Goal: Communication & Community: Share content

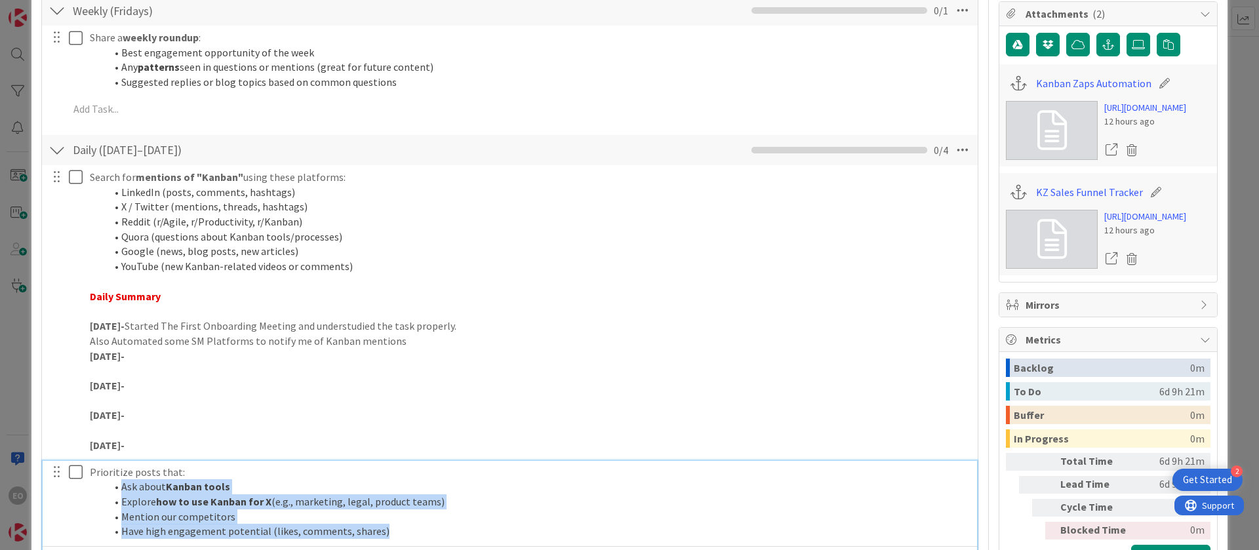
scroll to position [167, 0]
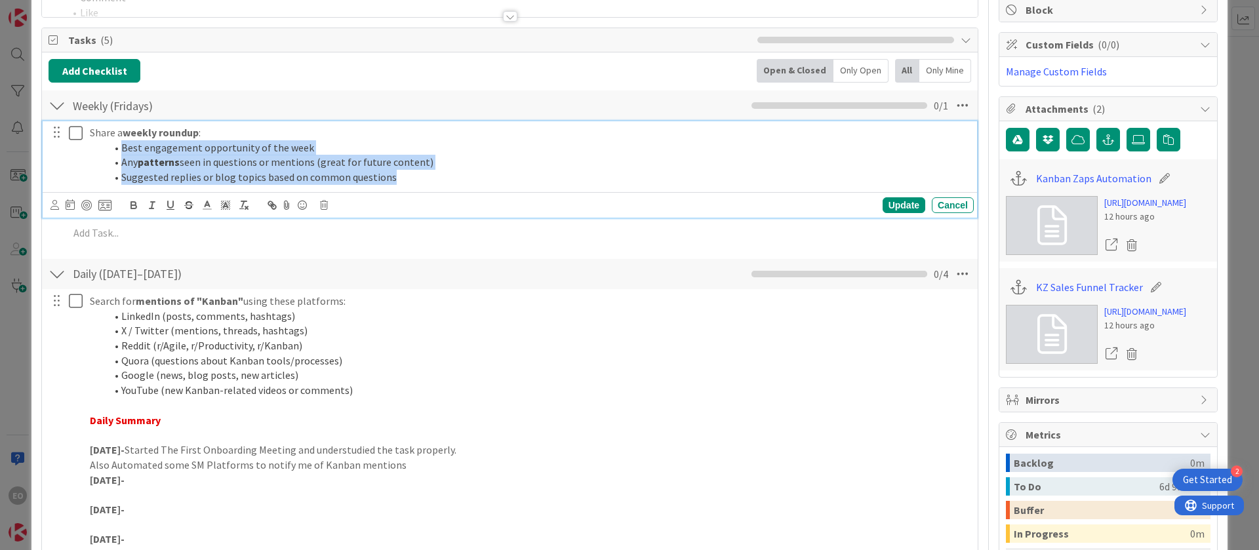
drag, startPoint x: 117, startPoint y: 150, endPoint x: 414, endPoint y: 185, distance: 298.6
click at [414, 185] on div "Share a weekly roundup : Best engagement opportunity of the week Any patterns s…" at bounding box center [530, 155] width 890 height 68
copy ol "Best engagement opportunity of the week Any patterns seen in questions or menti…"
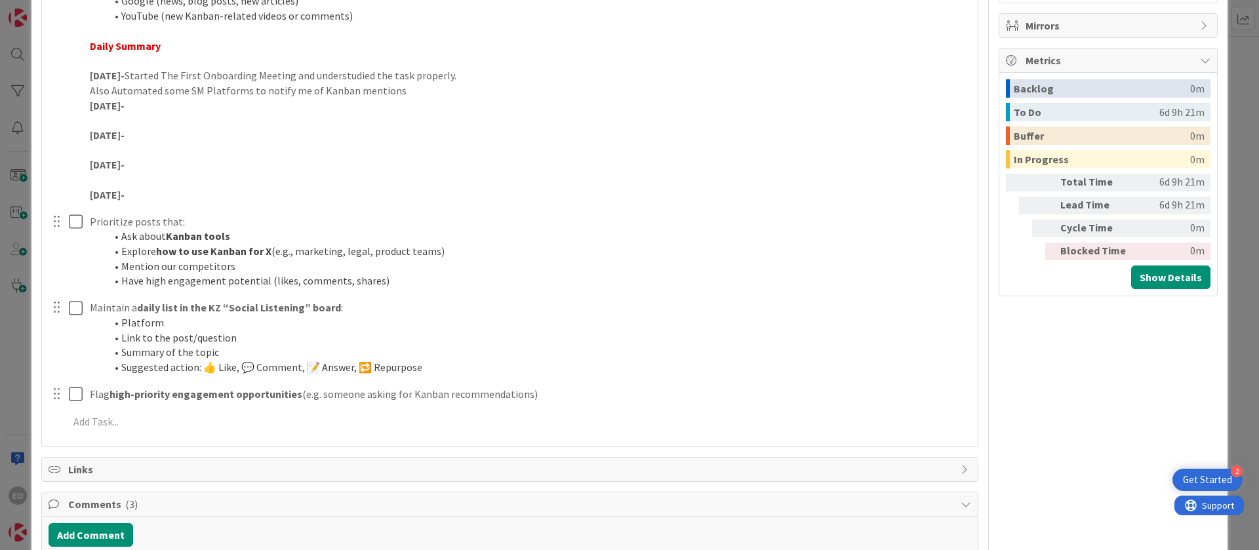
scroll to position [560, 0]
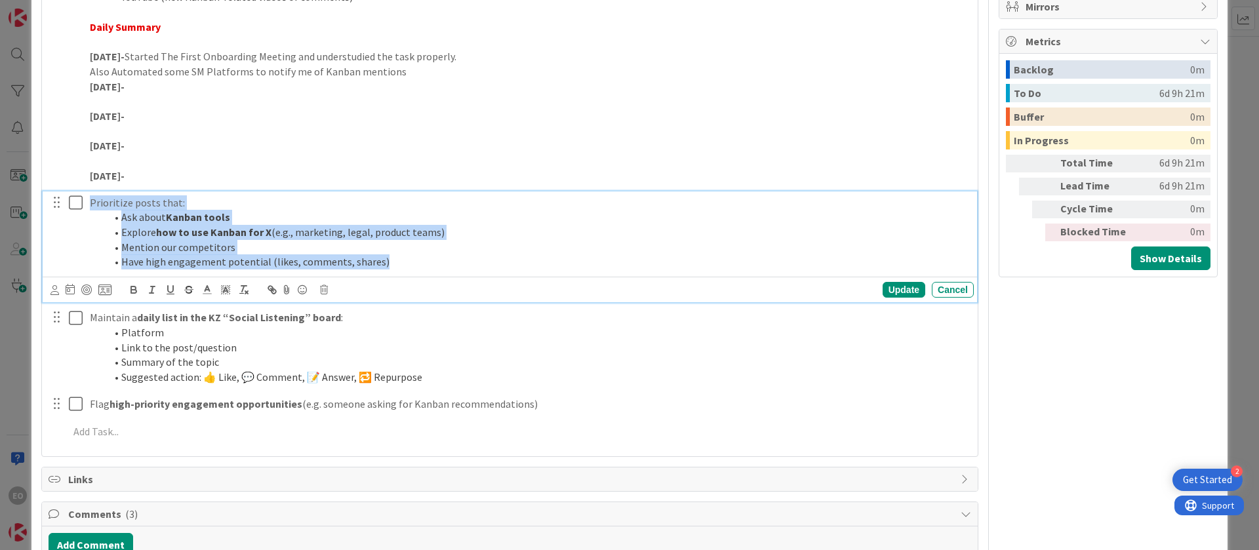
drag, startPoint x: 88, startPoint y: 203, endPoint x: 420, endPoint y: 270, distance: 339.1
click at [420, 270] on div "Prioritize posts that: Ask about Kanban tools Explore how to use Kanban for X (…" at bounding box center [530, 233] width 890 height 83
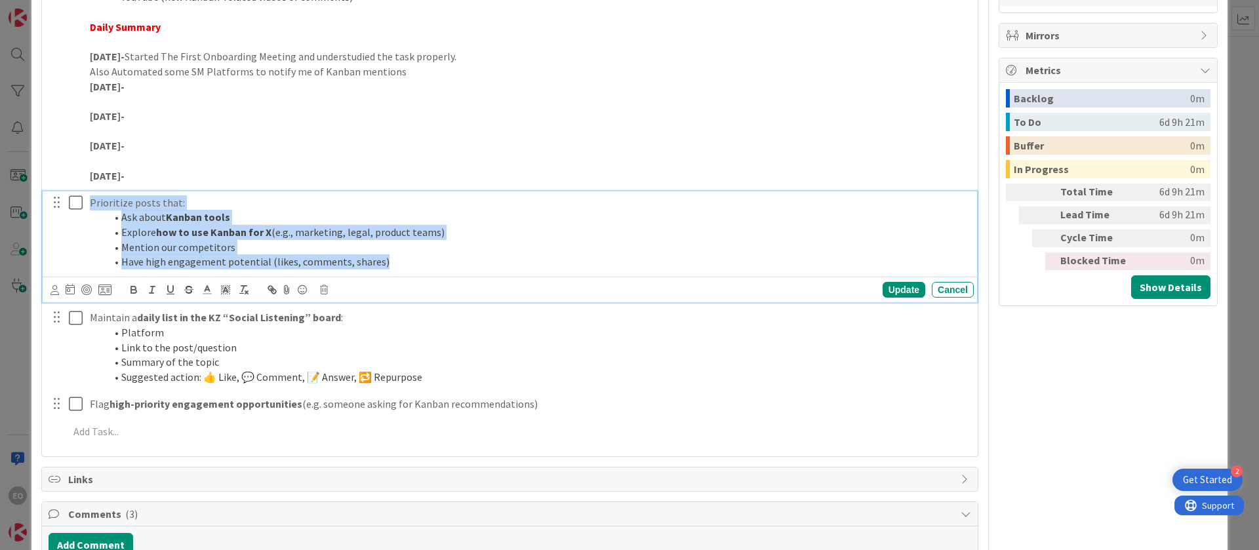
copy div "Prioritize posts that: Ask about Kanban tools Explore how to use Kanban for X (…"
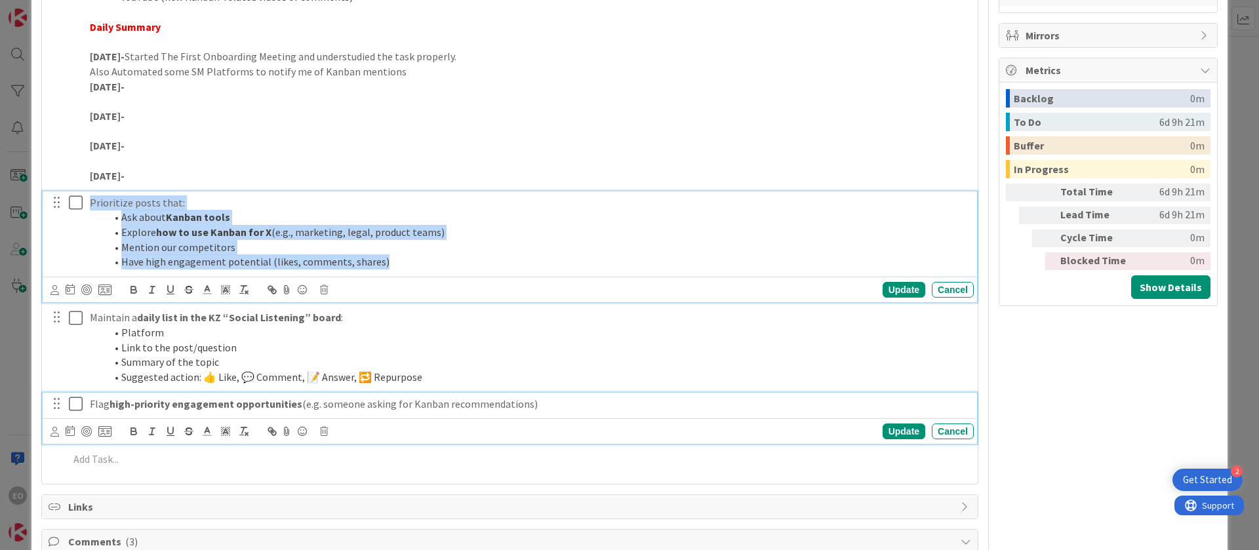
drag, startPoint x: 89, startPoint y: 404, endPoint x: 541, endPoint y: 407, distance: 451.3
click at [541, 407] on div "Flag high-priority engagement opportunities (e.g. someone asking for Kanban rec…" at bounding box center [530, 404] width 890 height 23
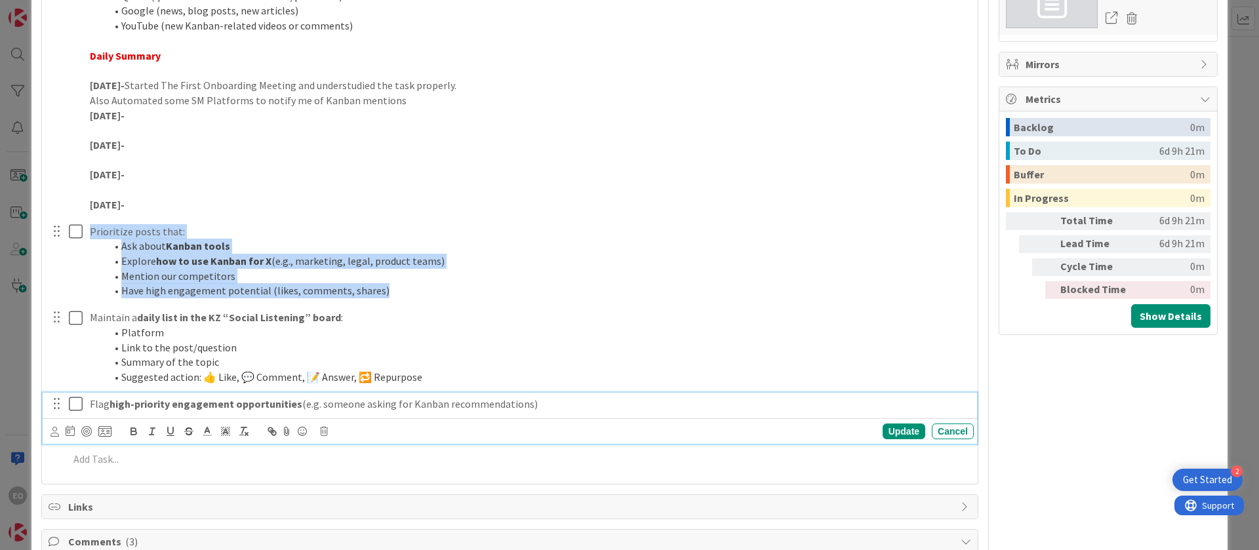
copy p "Flag high-priority engagement opportunities (e.g. someone asking for Kanban rec…"
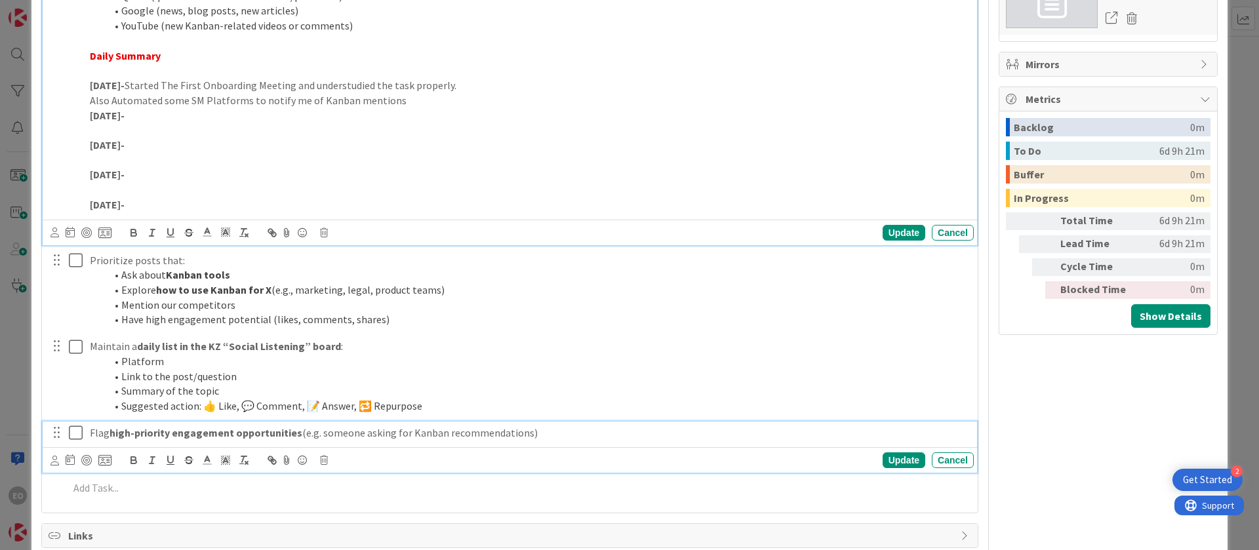
scroll to position [531, 0]
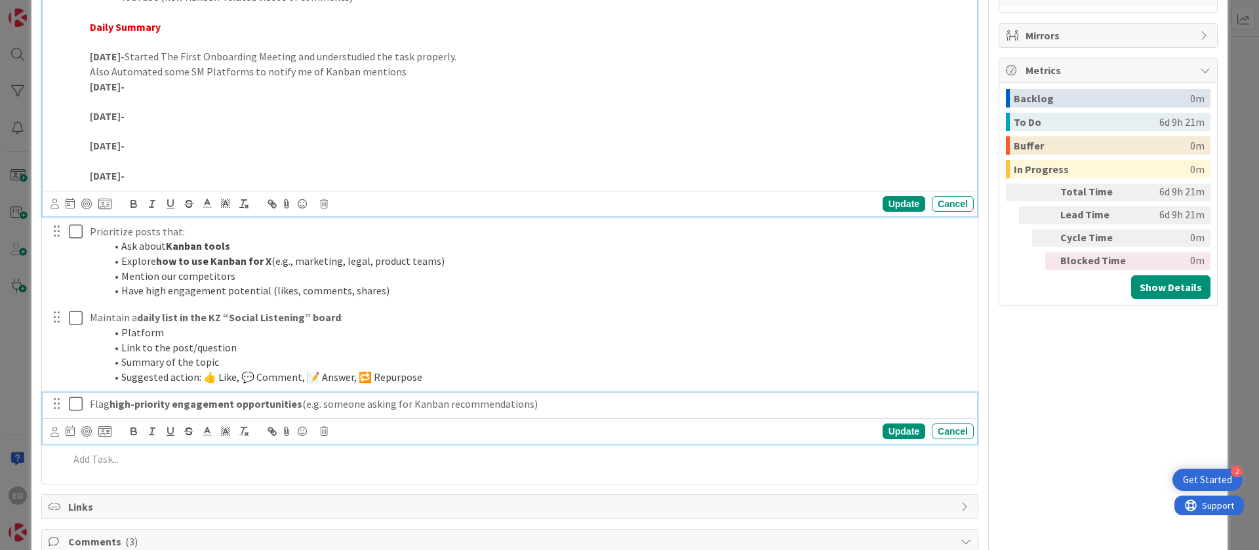
click at [597, 165] on div "Search for mentions of "Kanban" using these platforms: LinkedIn (posts, comment…" at bounding box center [530, 41] width 890 height 291
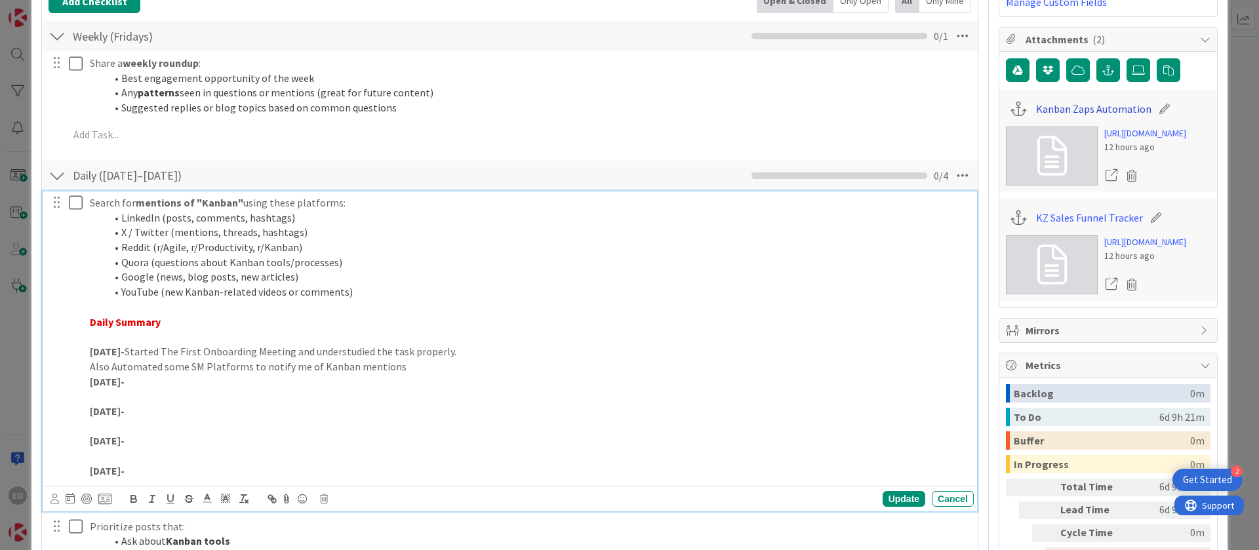
scroll to position [0, 0]
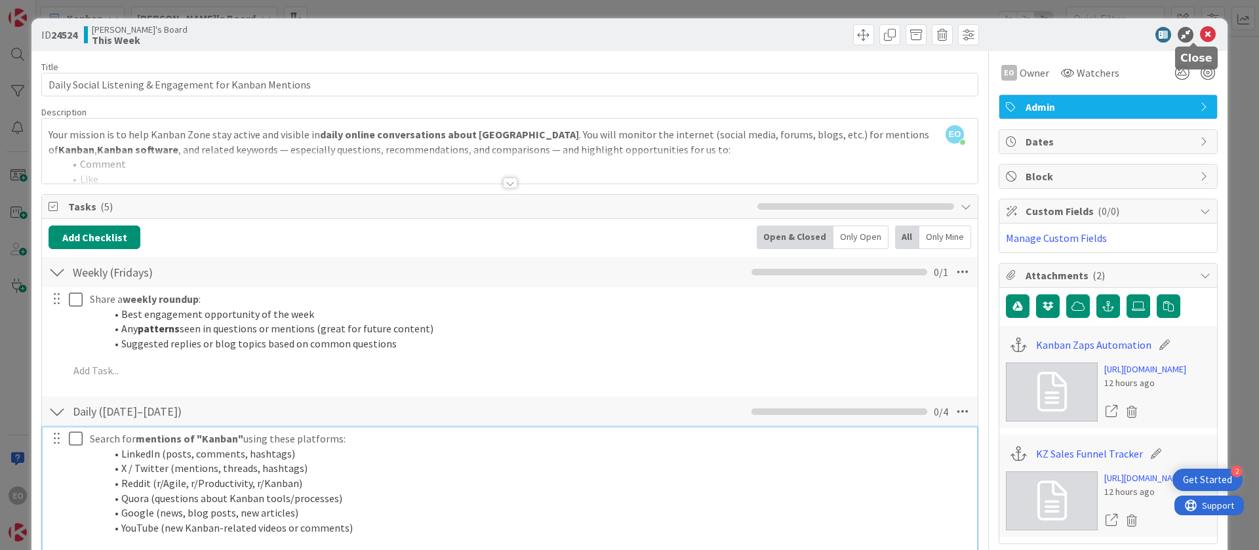
click at [1200, 33] on icon at bounding box center [1208, 35] width 16 height 16
